Goal: Task Accomplishment & Management: Use online tool/utility

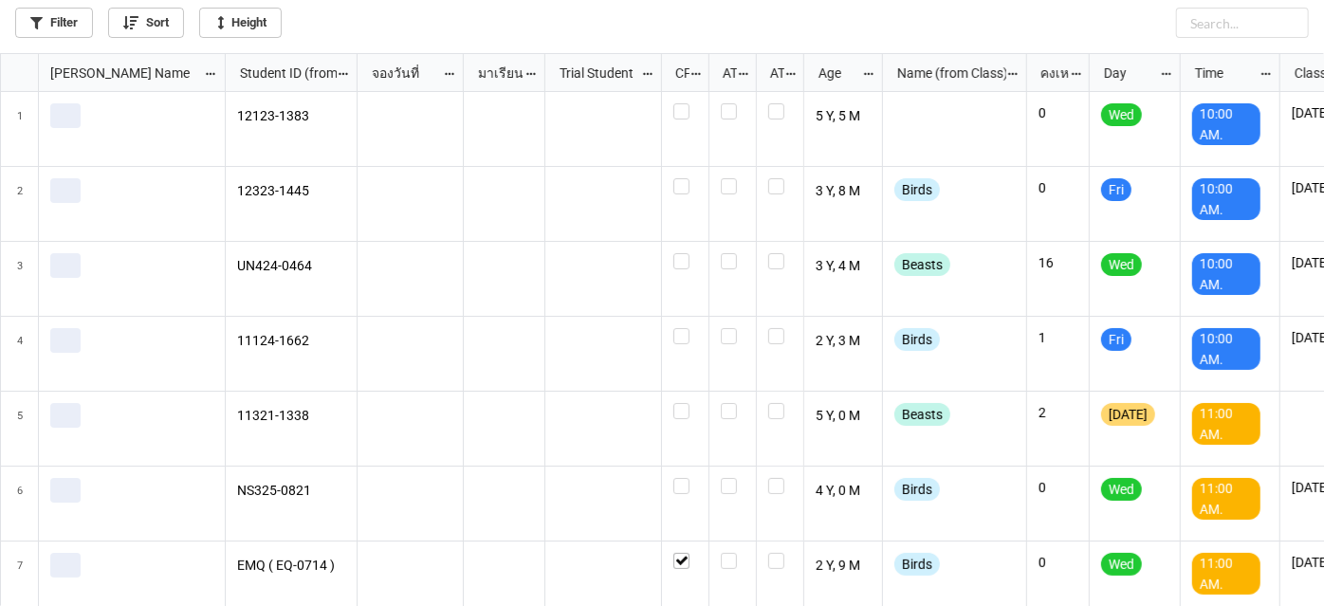
scroll to position [543, 1314]
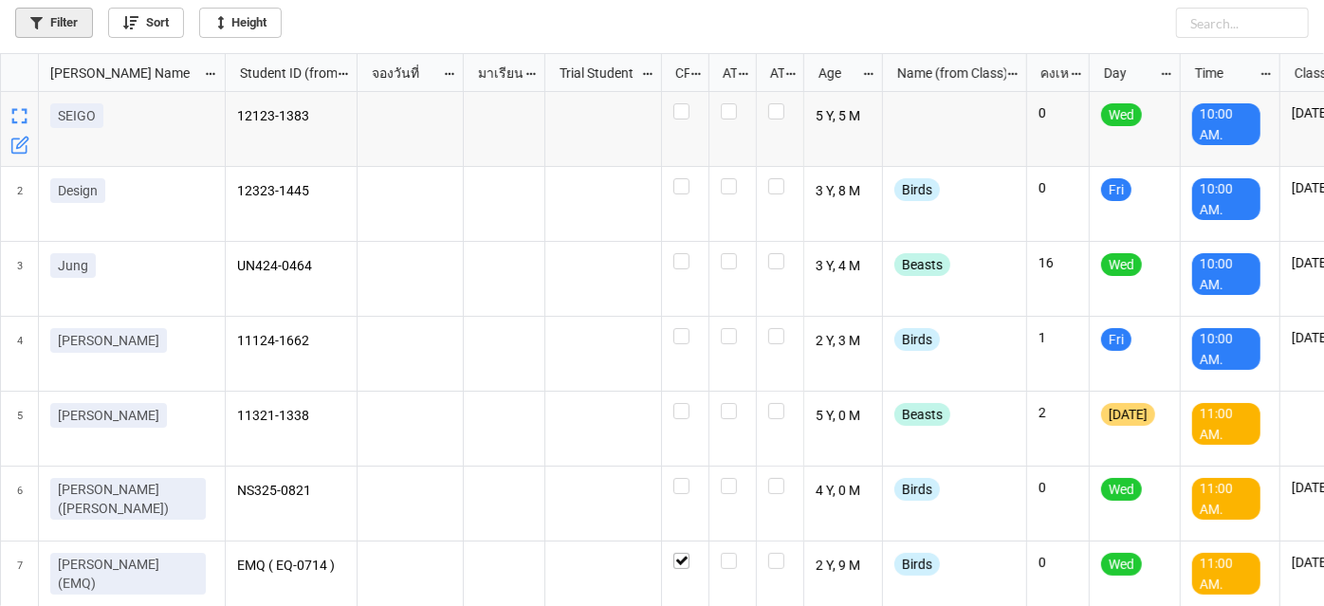
click at [57, 20] on link "Filter" at bounding box center [54, 23] width 78 height 30
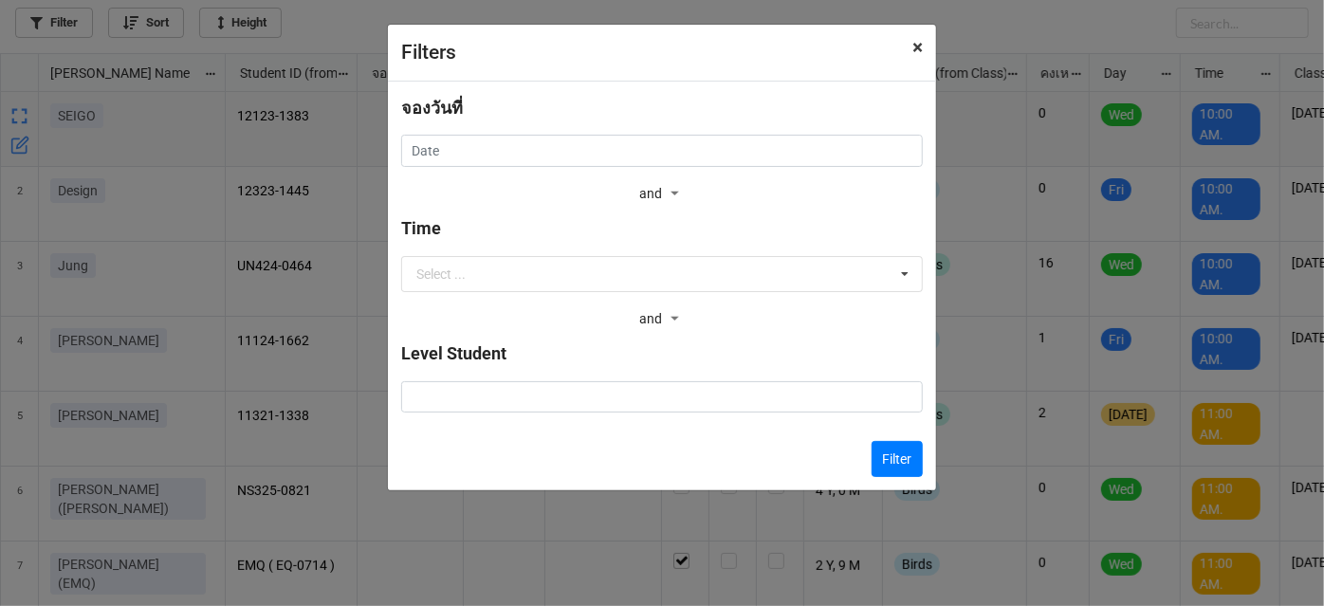
click at [916, 48] on span "×" at bounding box center [918, 47] width 10 height 23
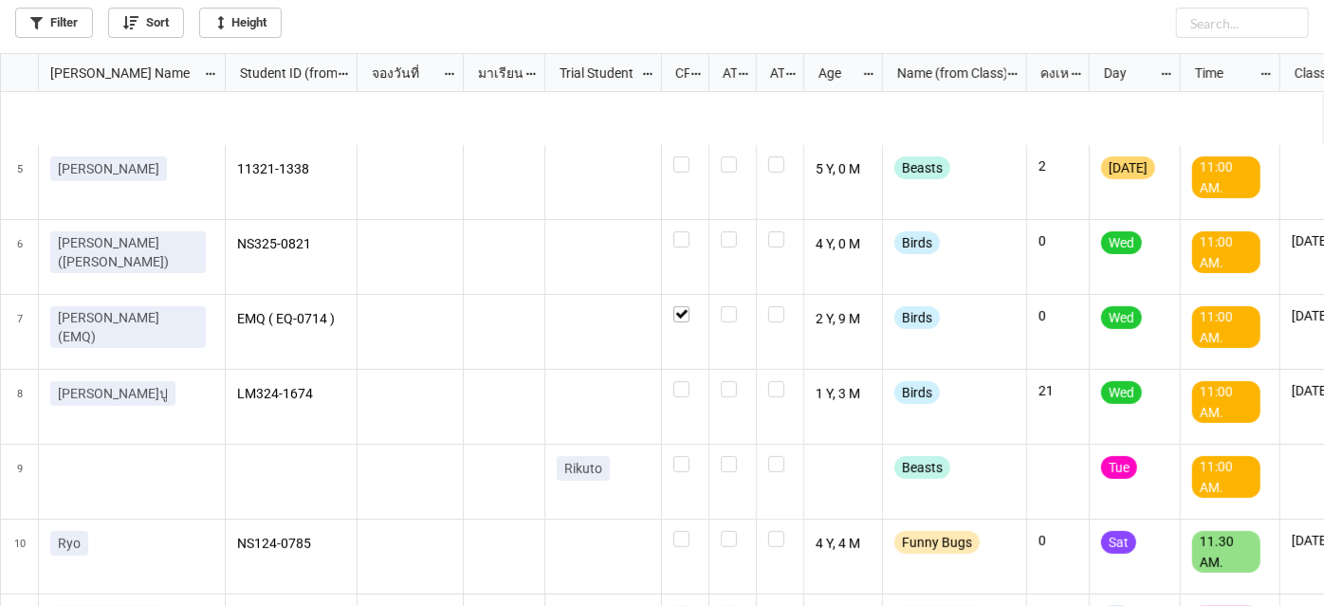
scroll to position [344, 0]
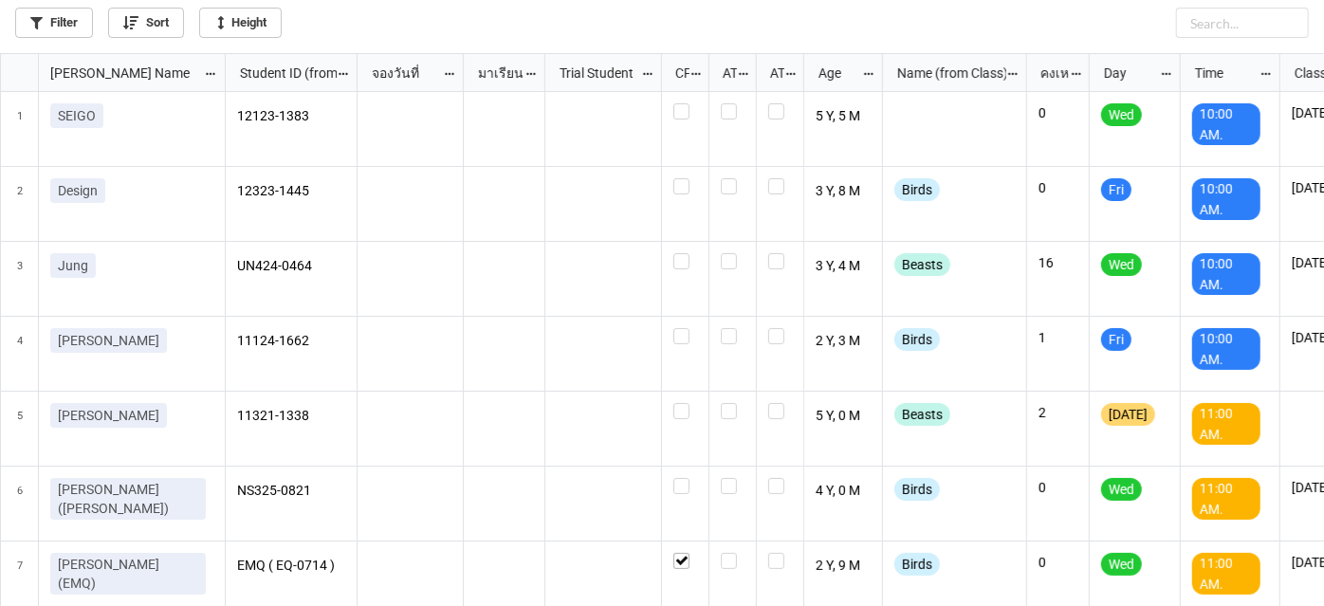
scroll to position [9, 9]
click at [84, 27] on link "Filter" at bounding box center [54, 23] width 78 height 30
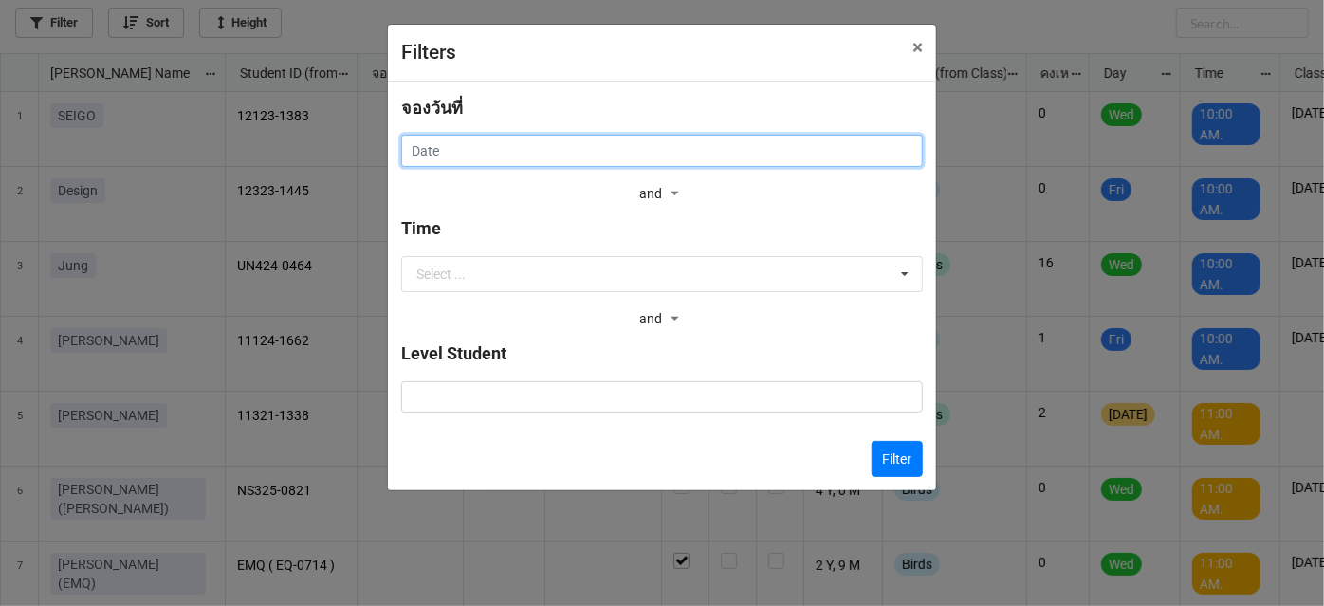
click at [666, 153] on input "text" at bounding box center [662, 151] width 522 height 32
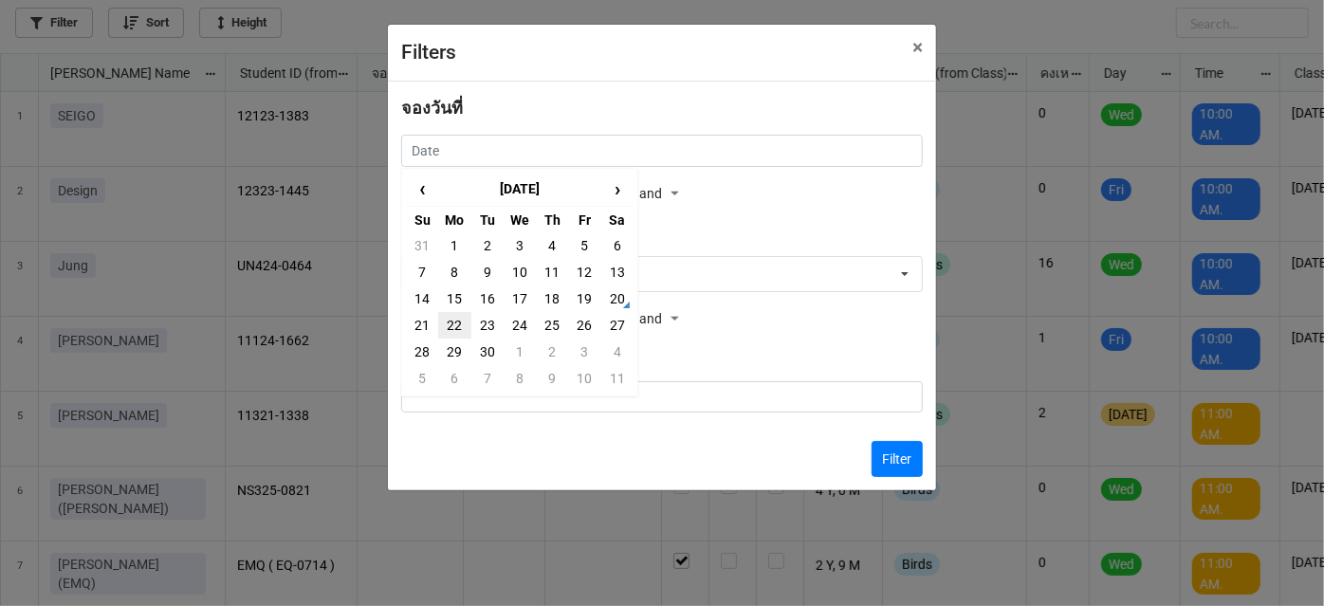
click at [457, 322] on td "22" at bounding box center [454, 325] width 32 height 27
type input "[DATE]"
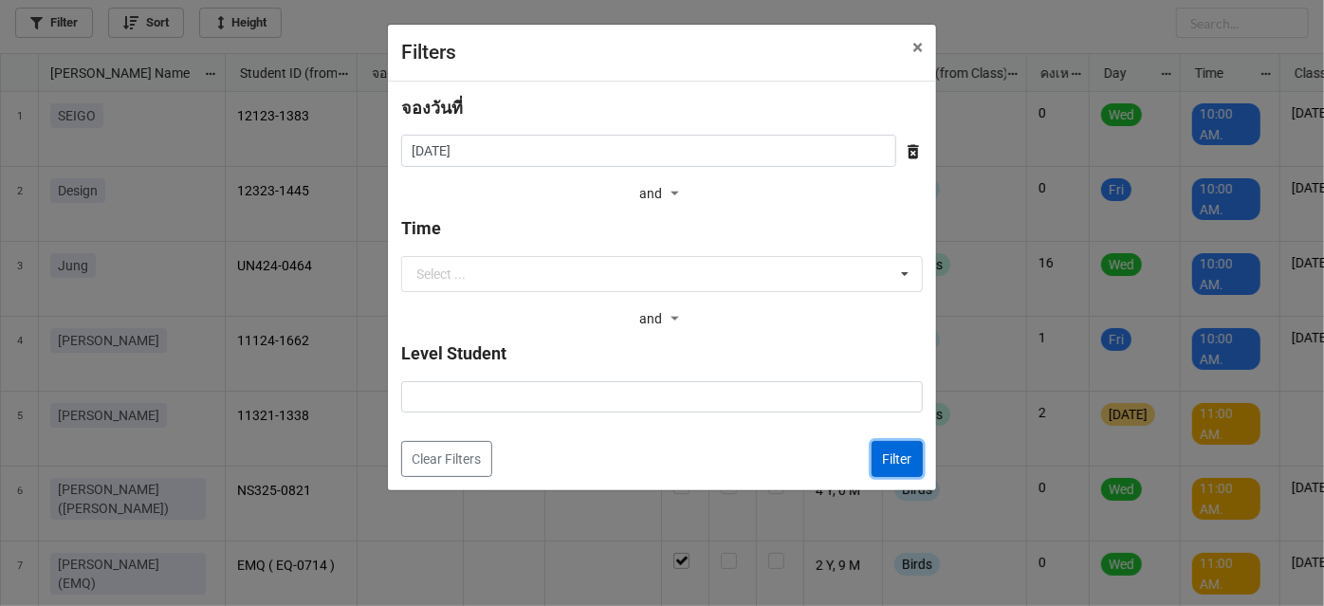
click at [880, 452] on button "Filter" at bounding box center [897, 459] width 51 height 36
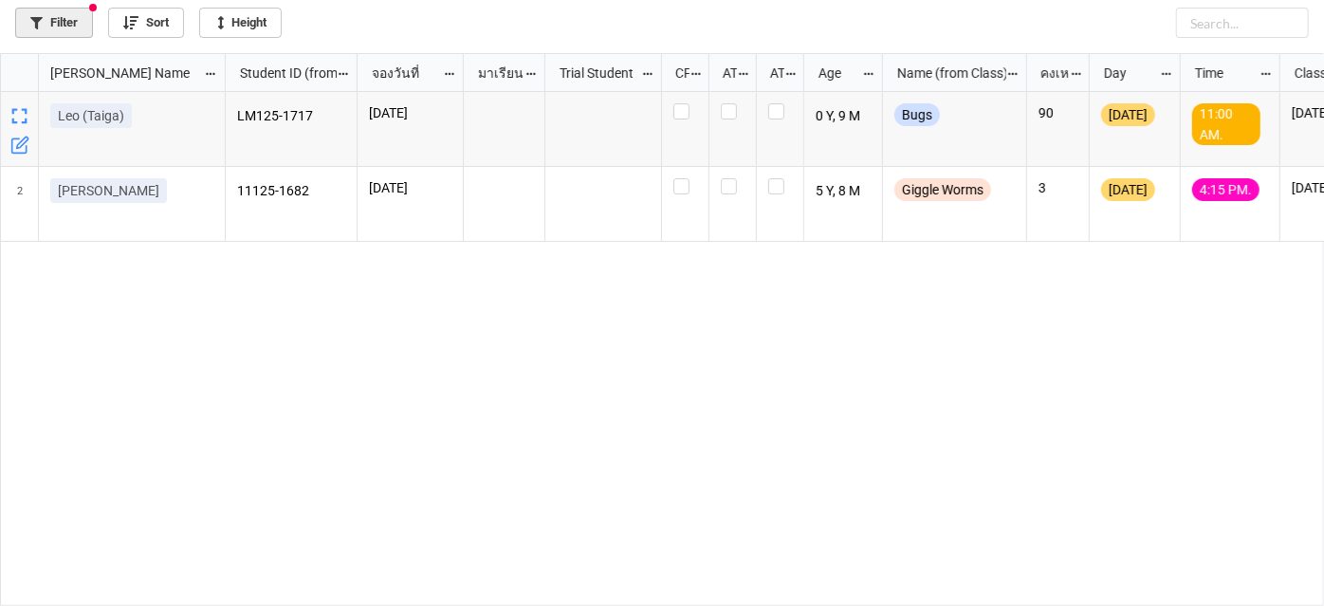
click at [53, 17] on link "Filter" at bounding box center [54, 23] width 78 height 30
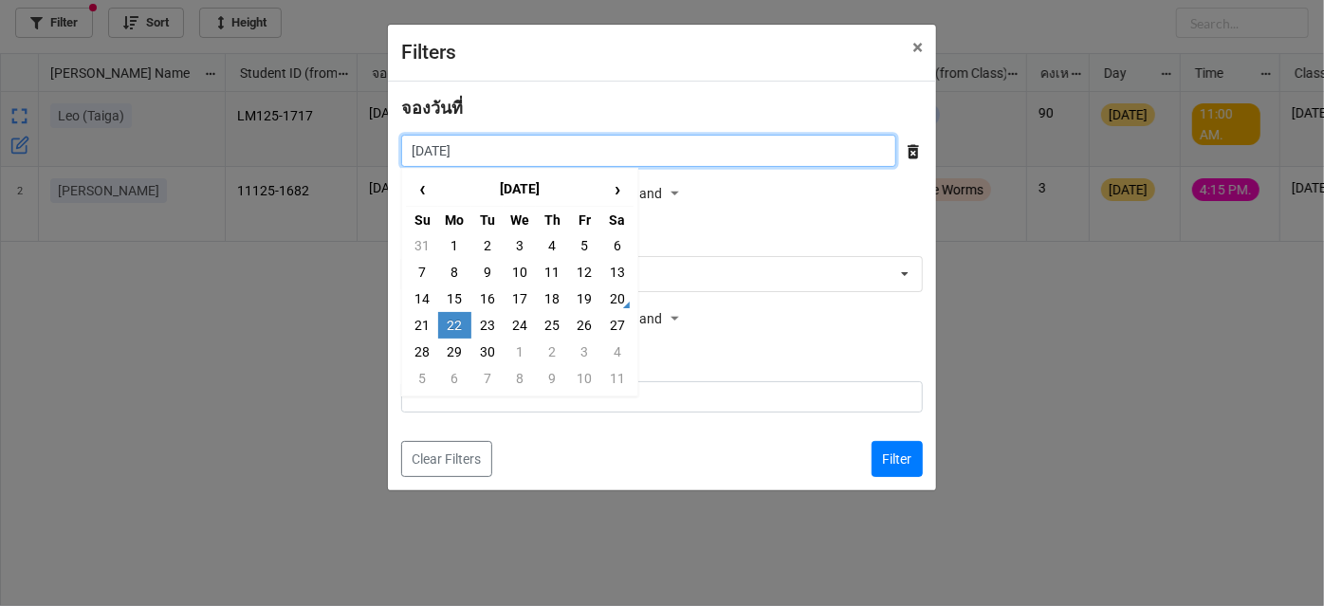
click at [695, 147] on input "[DATE]" at bounding box center [648, 151] width 495 height 32
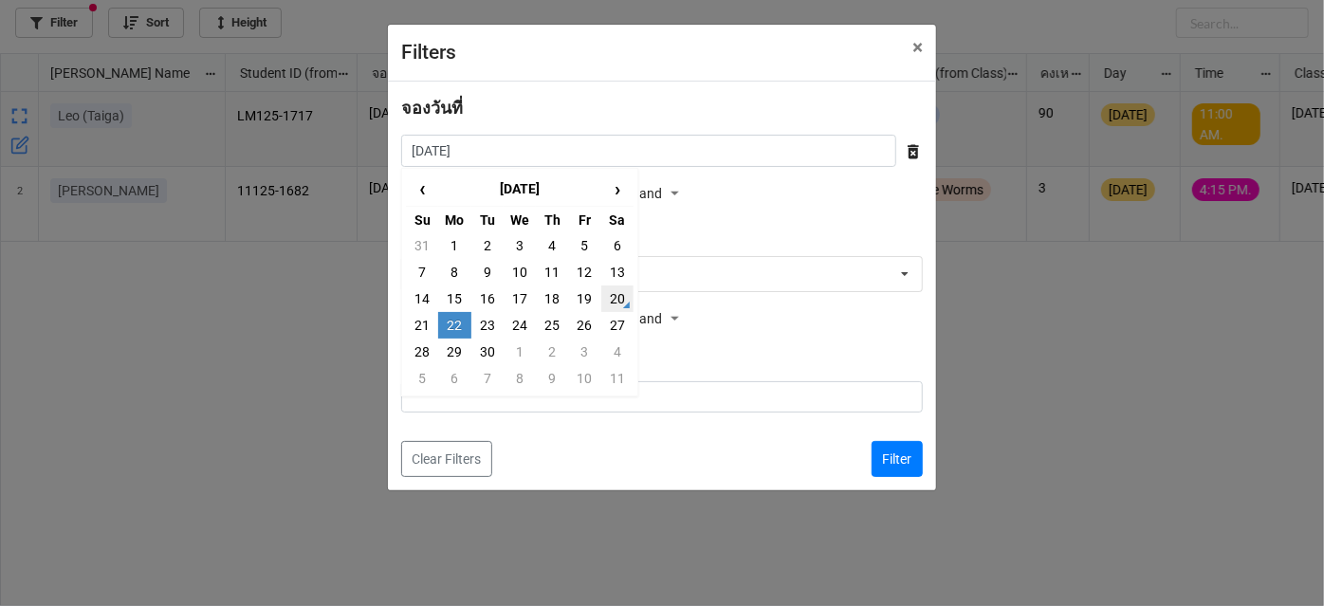
click at [619, 302] on td "20" at bounding box center [617, 299] width 32 height 27
type input "[DATE]"
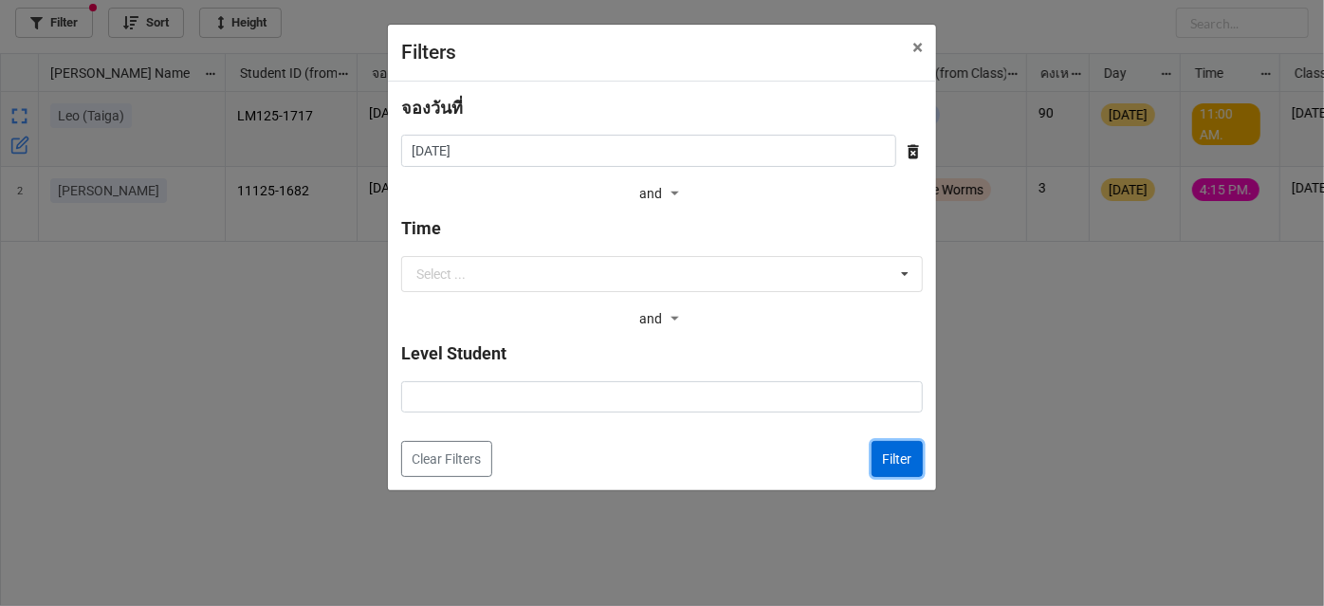
click at [902, 454] on button "Filter" at bounding box center [897, 459] width 51 height 36
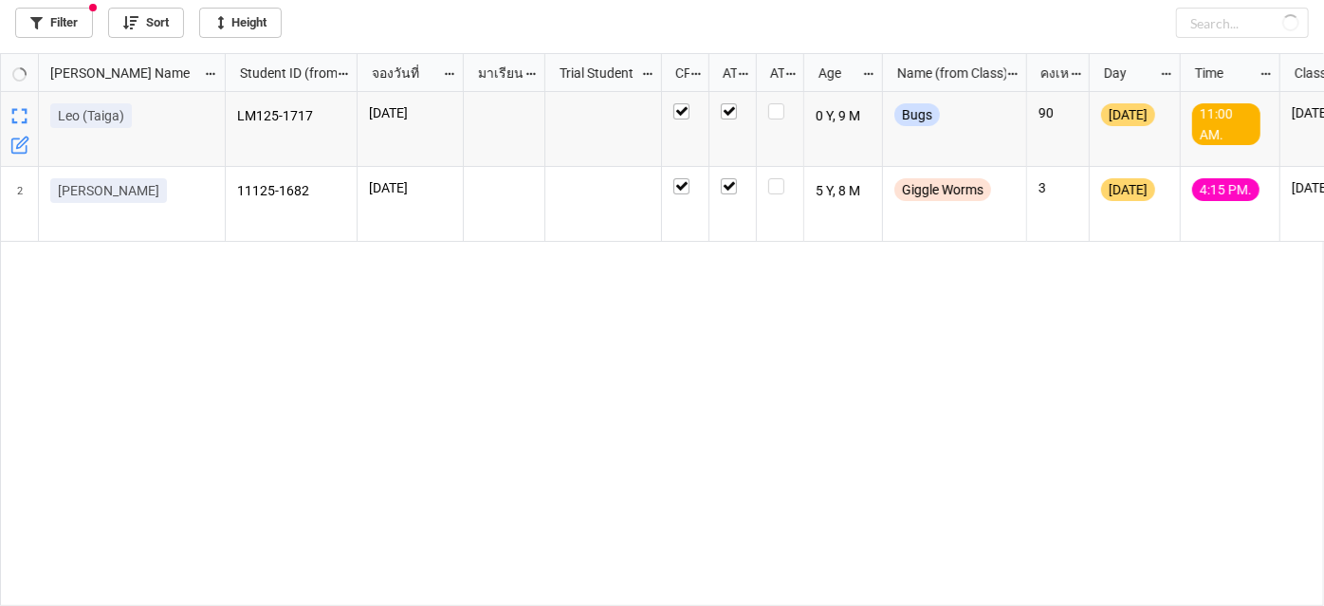
checkbox input "true"
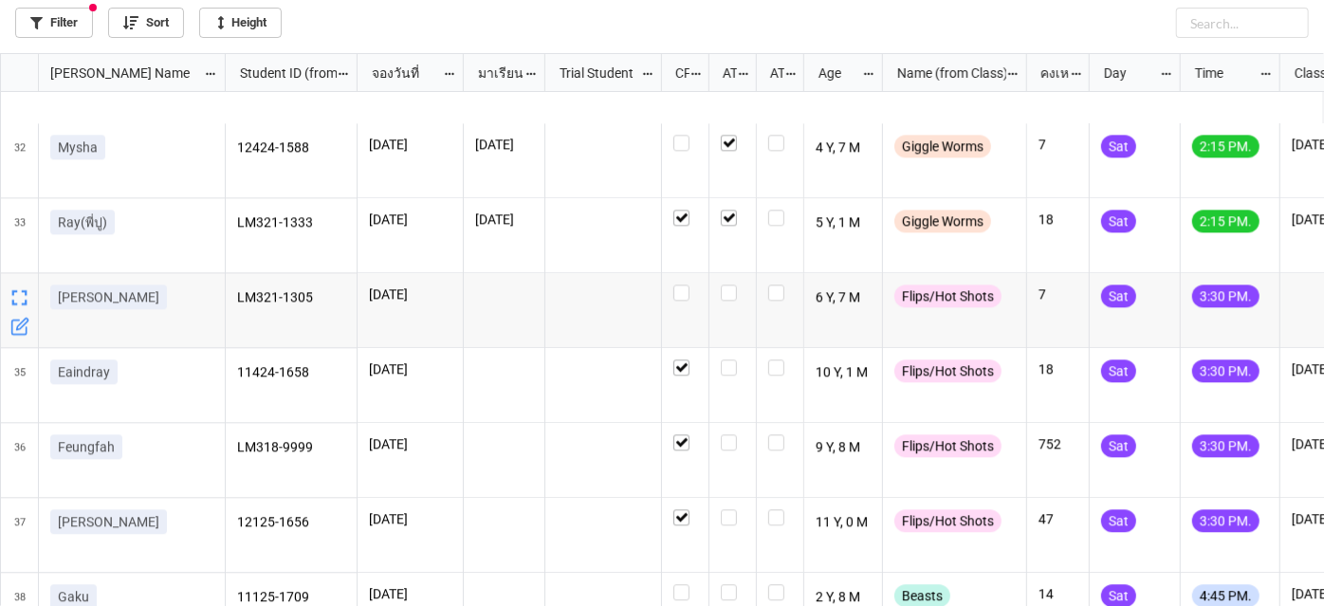
scroll to position [2415, 0]
